Goal: Task Accomplishment & Management: Complete application form

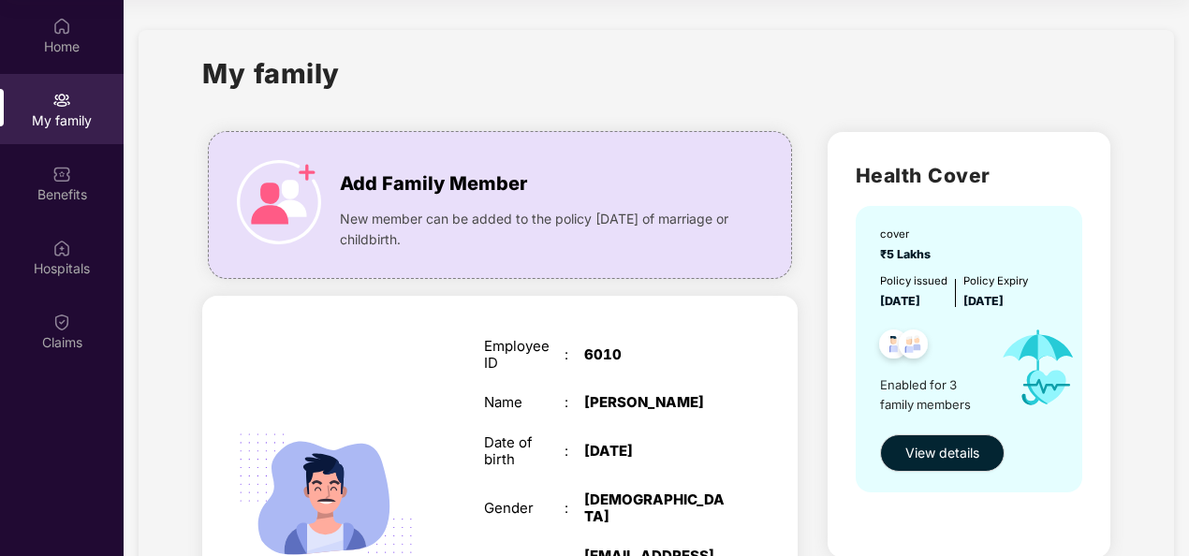
scroll to position [154, 0]
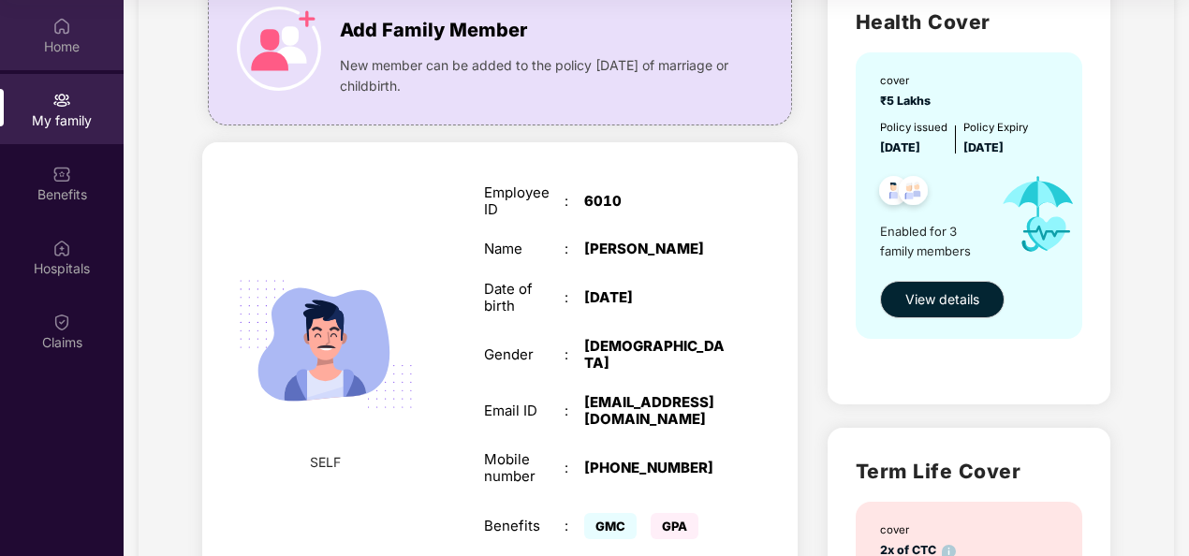
click at [77, 56] on div "Home" at bounding box center [62, 35] width 124 height 70
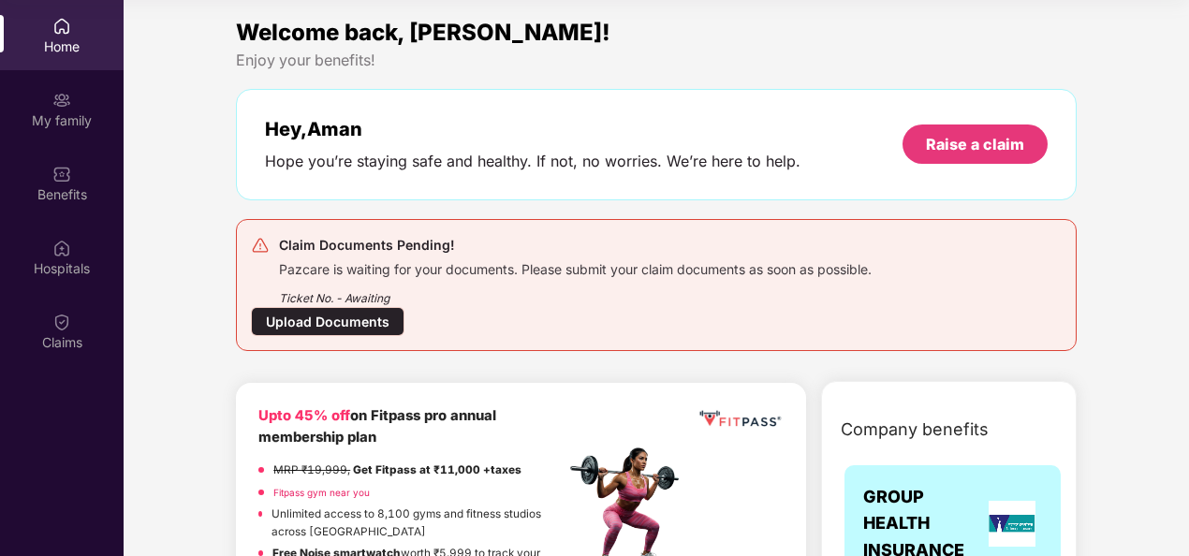
click at [336, 321] on div "Upload Documents" at bounding box center [328, 321] width 154 height 29
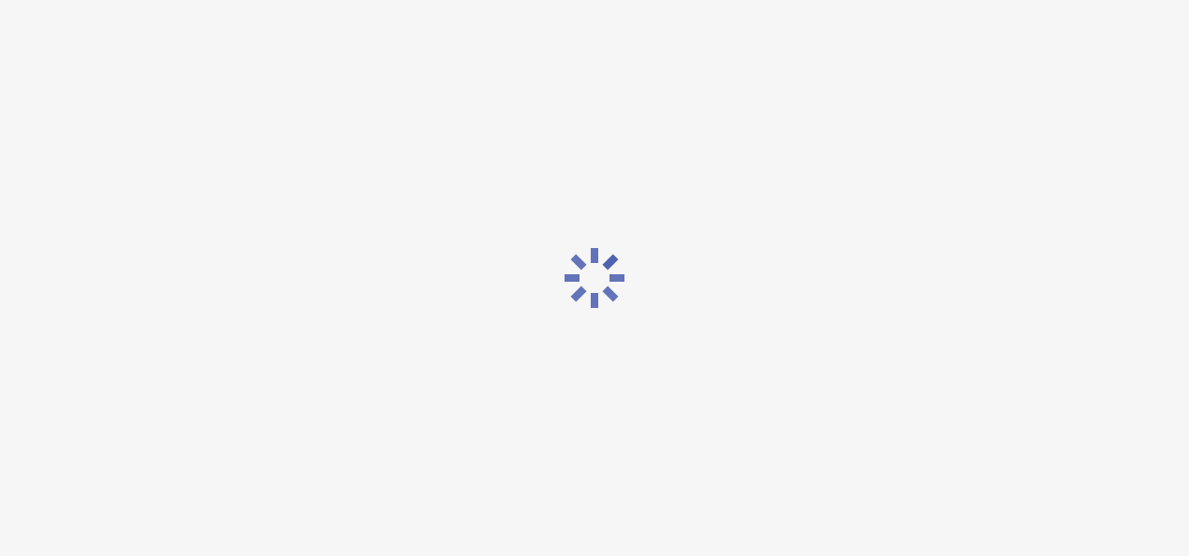
scroll to position [45, 0]
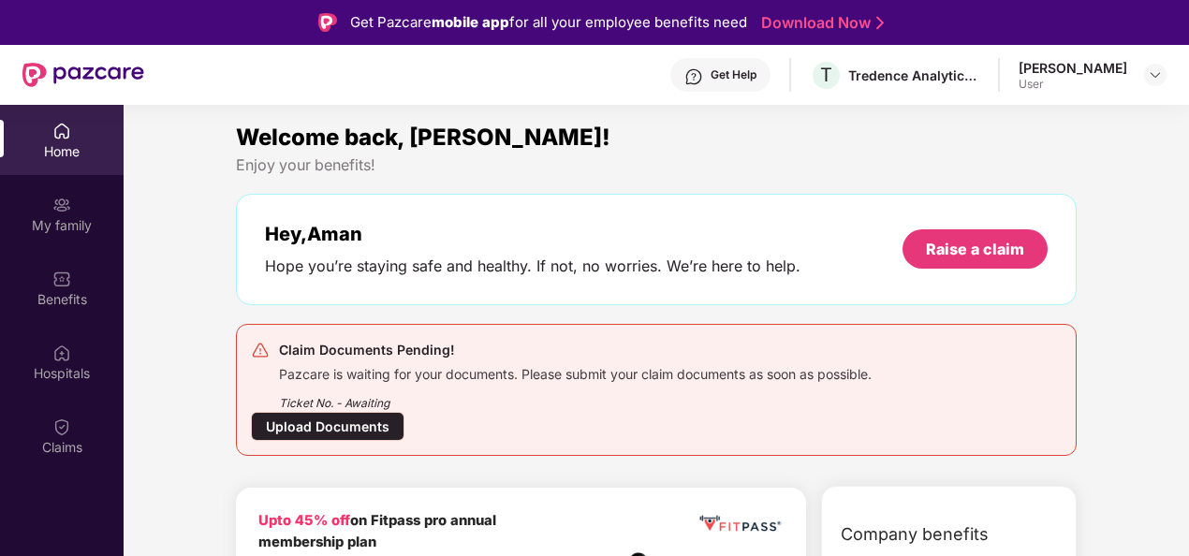
click at [346, 414] on div "Upload Documents" at bounding box center [328, 426] width 154 height 29
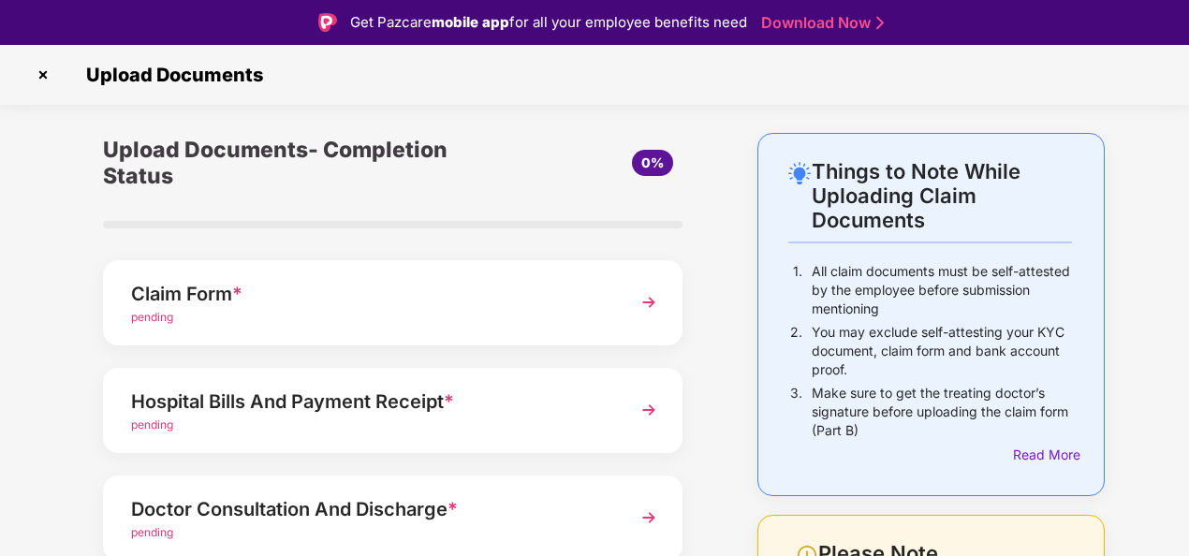
click at [399, 294] on div "Claim Form *" at bounding box center [370, 294] width 479 height 30
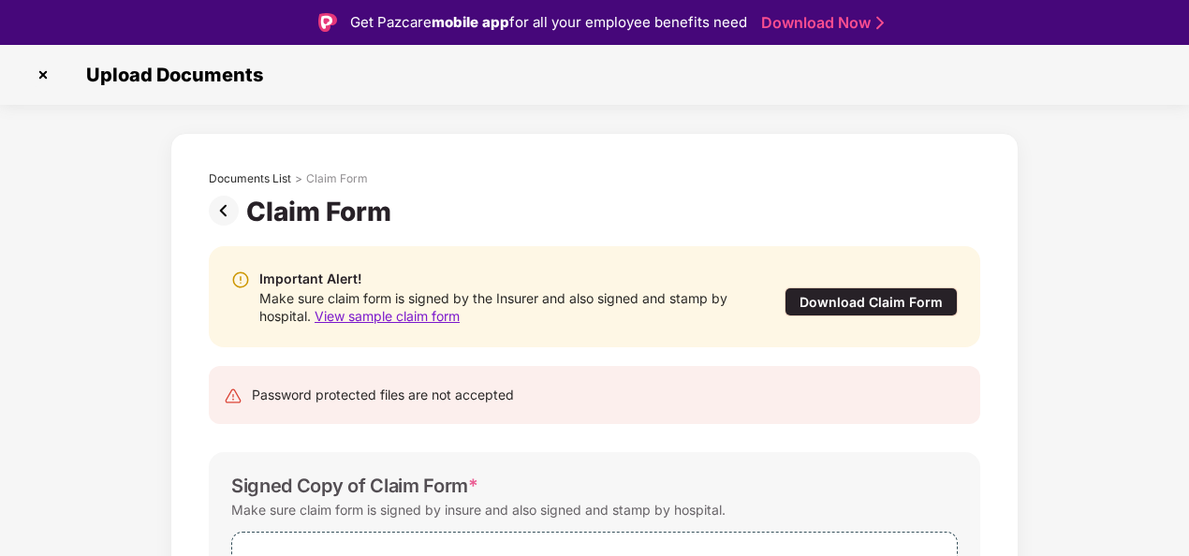
click at [411, 318] on span "View sample claim form" at bounding box center [387, 316] width 145 height 16
